Goal: Task Accomplishment & Management: Manage account settings

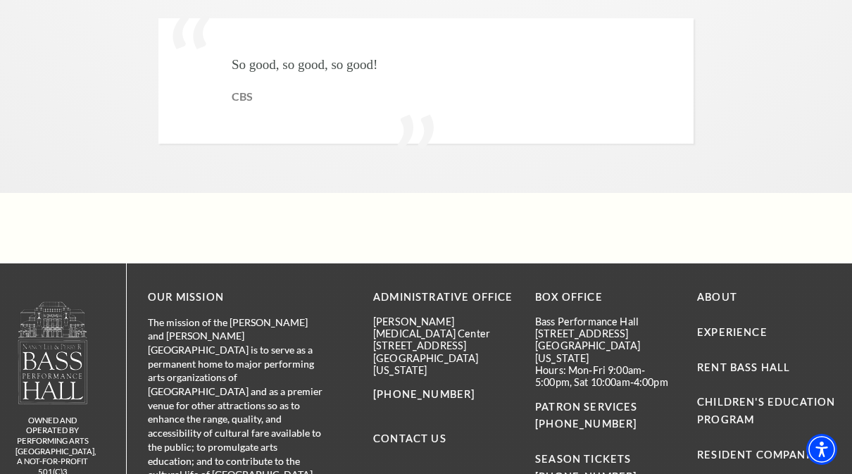
scroll to position [3446, 0]
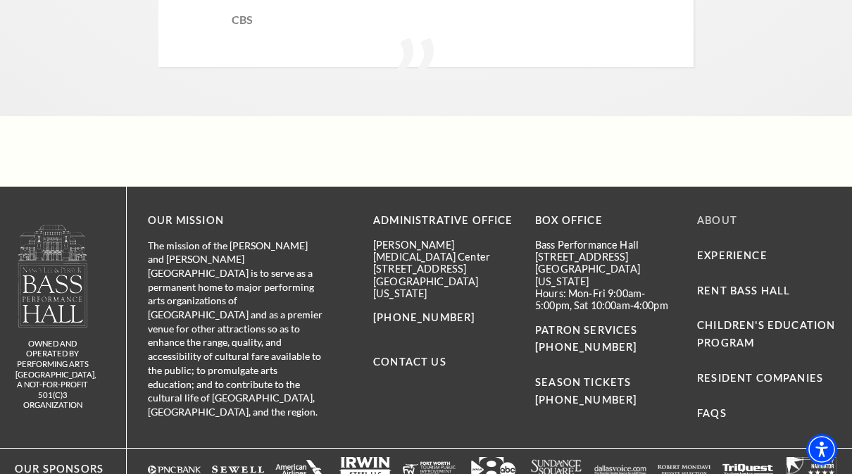
click at [711, 214] on link "About" at bounding box center [717, 220] width 40 height 12
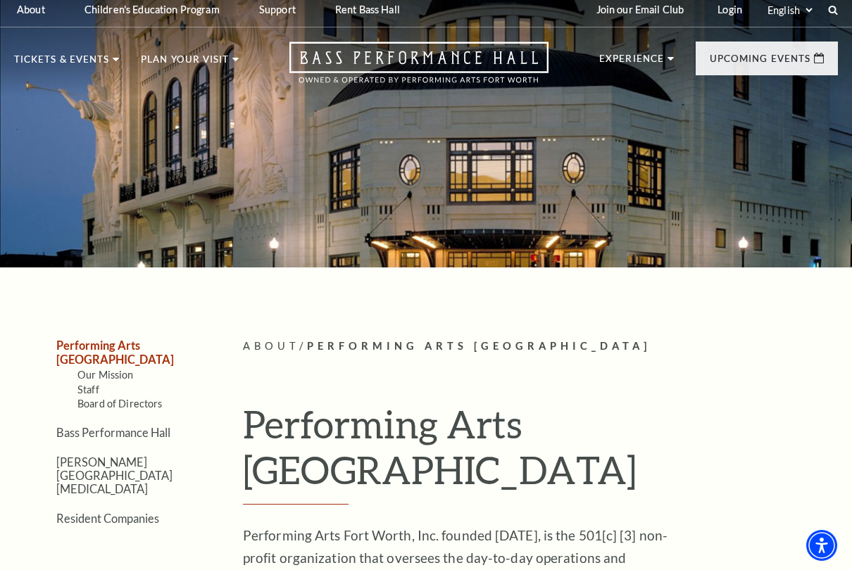
scroll to position [17, 0]
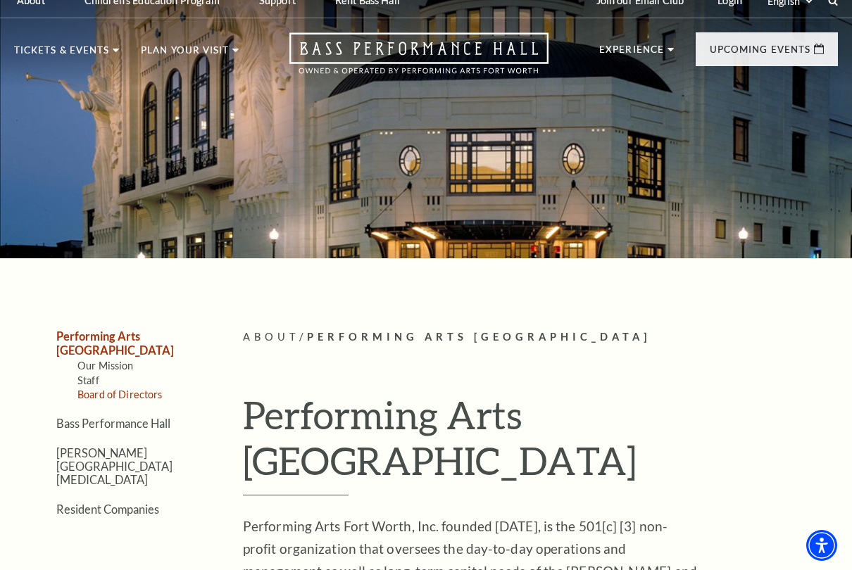
click at [94, 389] on link "Board of Directors" at bounding box center [119, 395] width 85 height 12
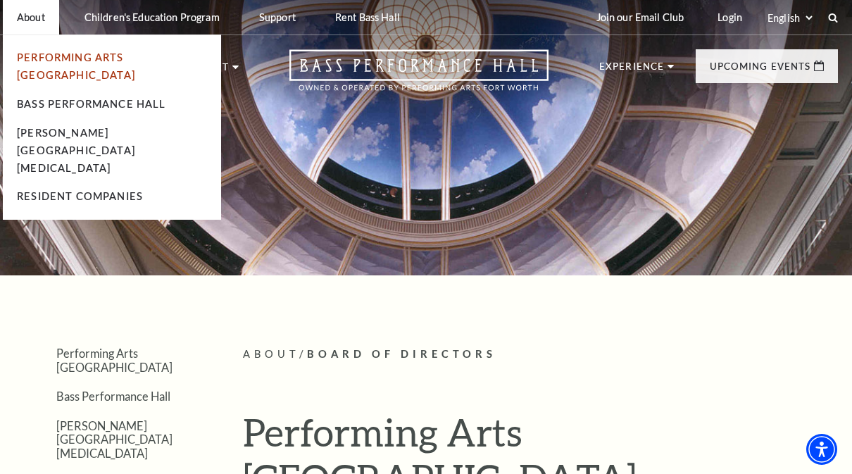
click at [35, 61] on link "Performing Arts [GEOGRAPHIC_DATA]" at bounding box center [76, 66] width 118 height 30
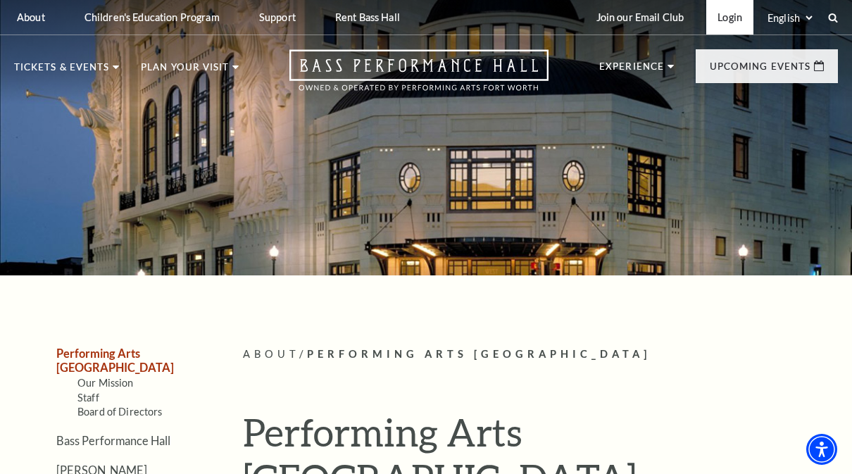
click at [741, 32] on link "Login" at bounding box center [729, 17] width 47 height 35
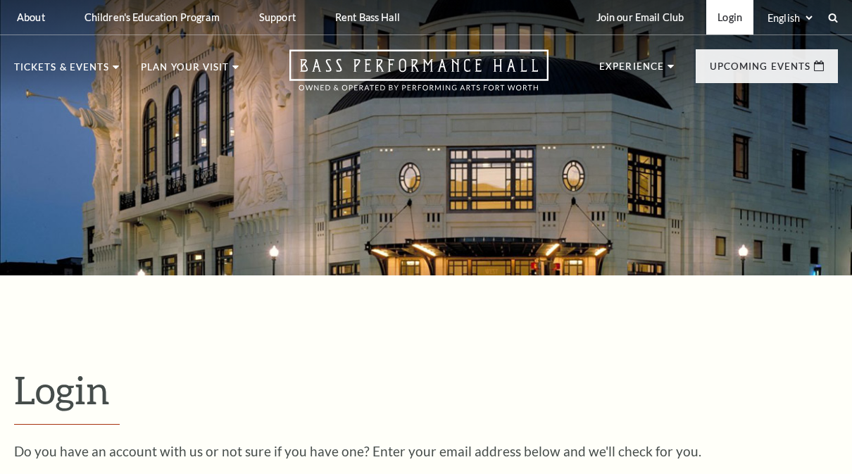
click at [747, 23] on link "Login" at bounding box center [729, 17] width 47 height 35
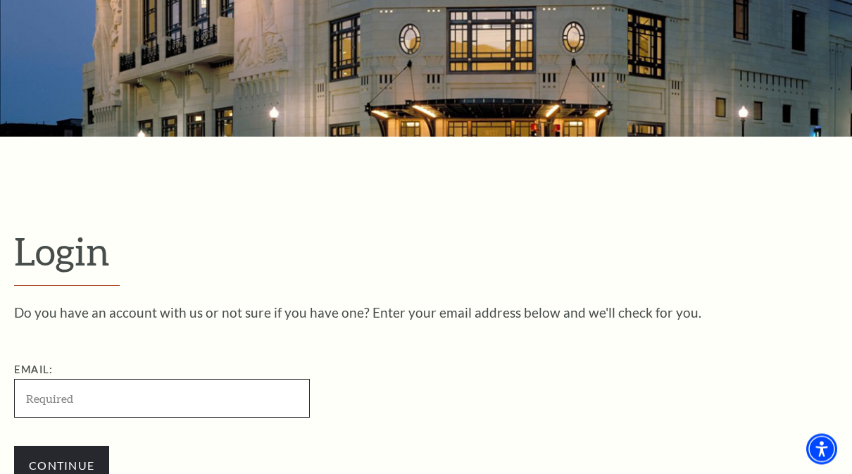
scroll to position [139, 0]
click at [263, 404] on input "Email:" at bounding box center [162, 398] width 296 height 39
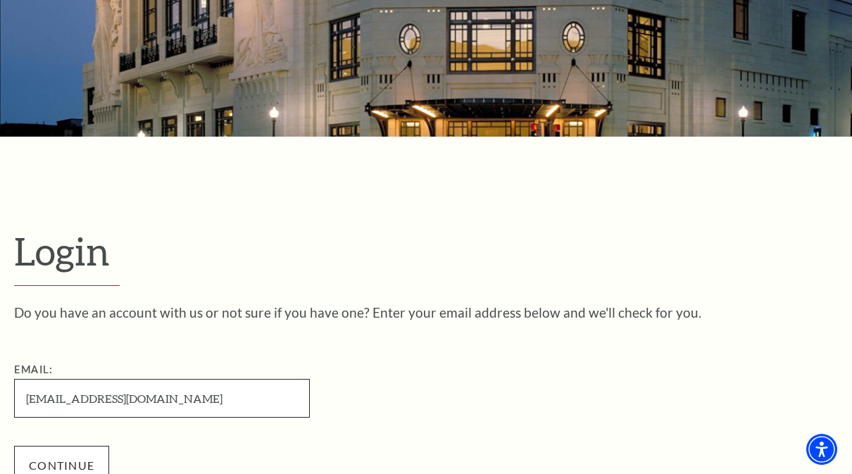
type input "[EMAIL_ADDRESS][DOMAIN_NAME]"
click at [90, 457] on input "Continue" at bounding box center [61, 465] width 95 height 39
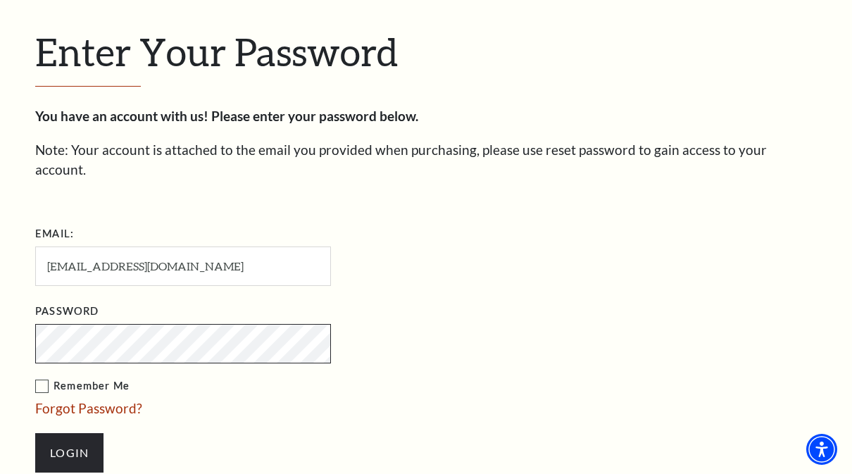
scroll to position [380, 0]
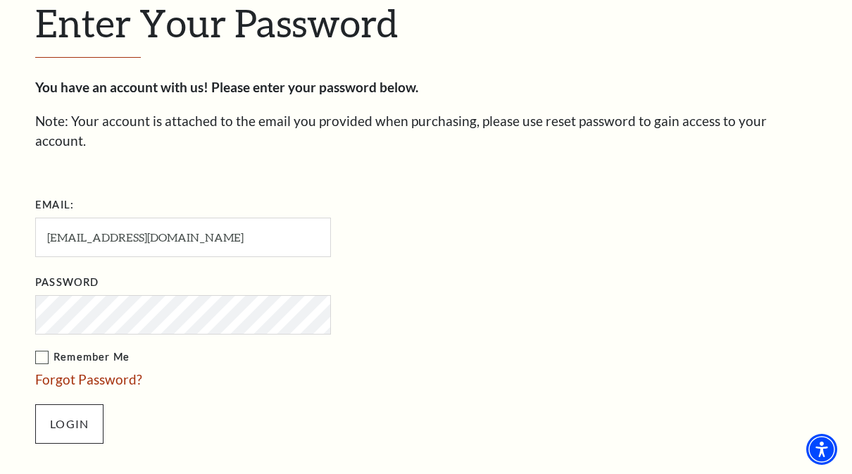
click at [88, 409] on input "Login" at bounding box center [69, 423] width 68 height 39
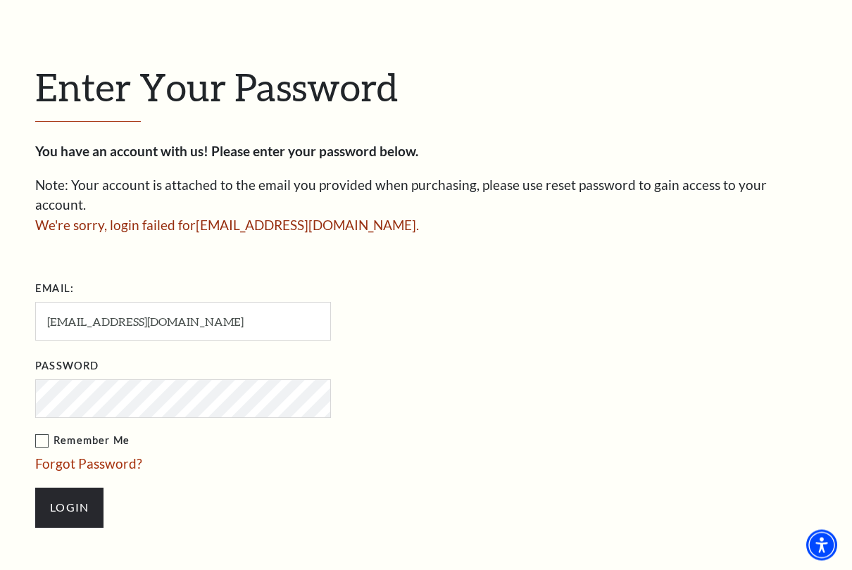
scroll to position [316, 0]
click at [71, 473] on input "Login" at bounding box center [69, 507] width 68 height 39
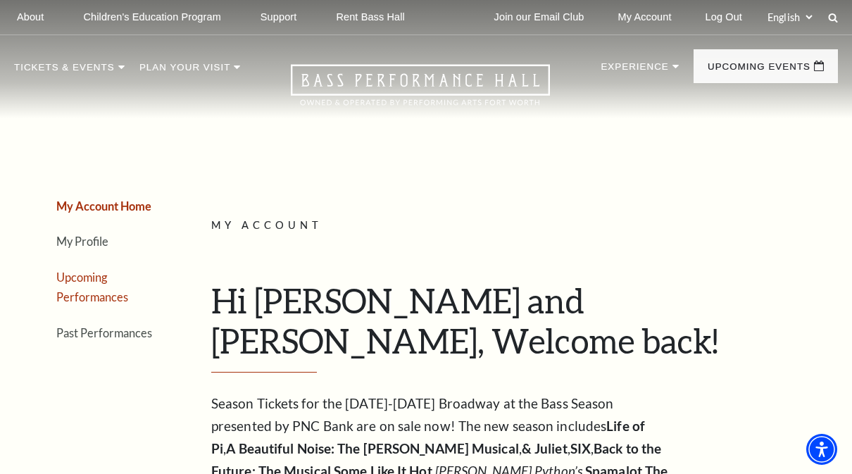
click at [76, 290] on link "Upcoming Performances" at bounding box center [92, 287] width 72 height 34
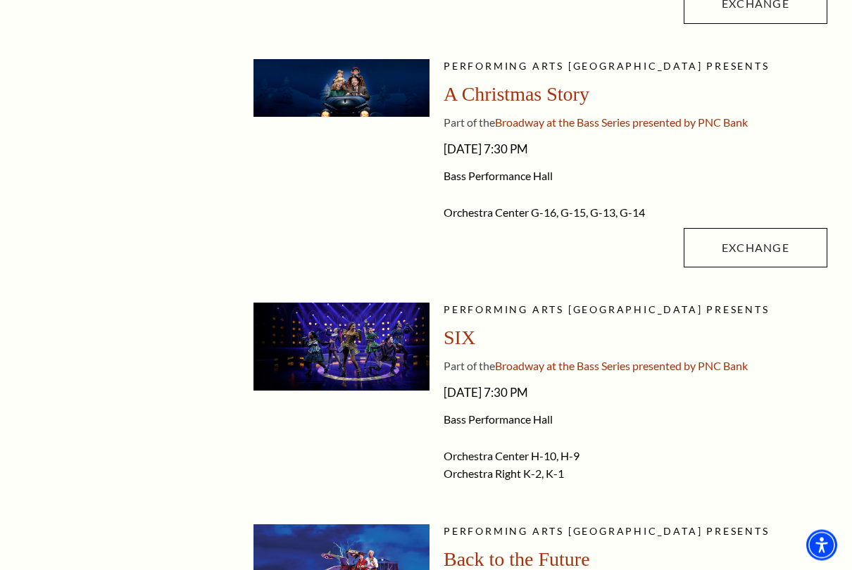
scroll to position [1121, 0]
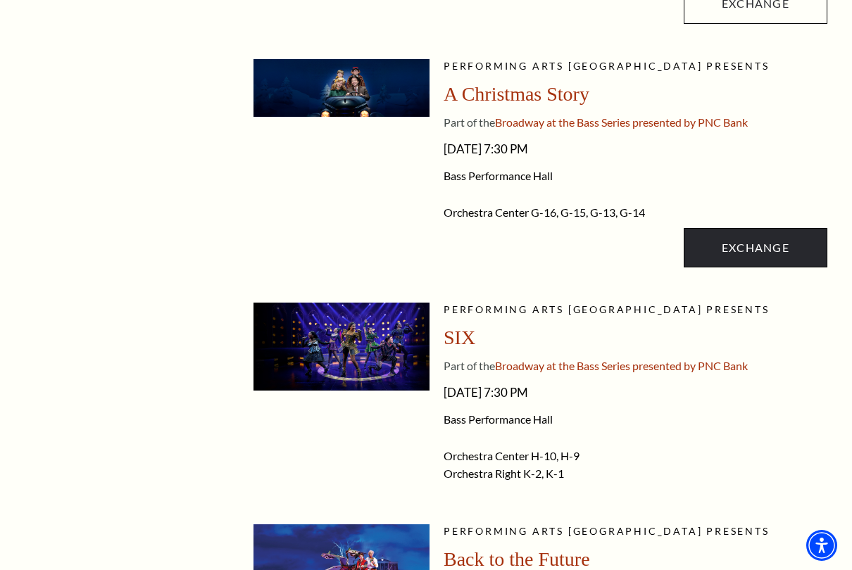
click at [774, 251] on link "Exchange" at bounding box center [756, 247] width 144 height 39
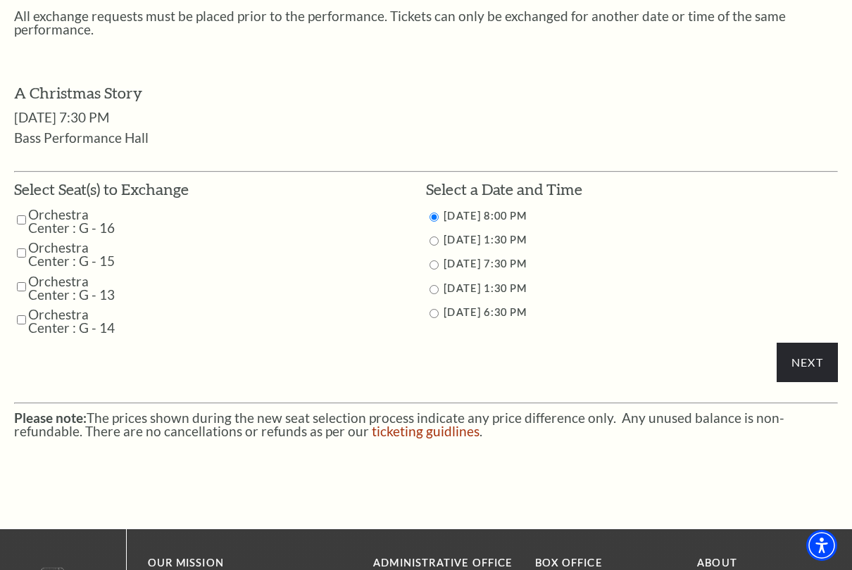
scroll to position [607, 0]
